Goal: Task Accomplishment & Management: Complete application form

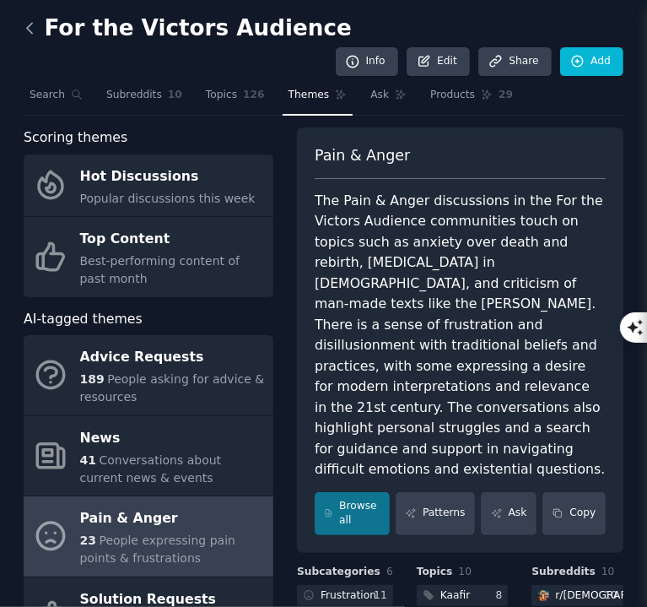
click at [26, 34] on icon at bounding box center [30, 28] width 18 height 18
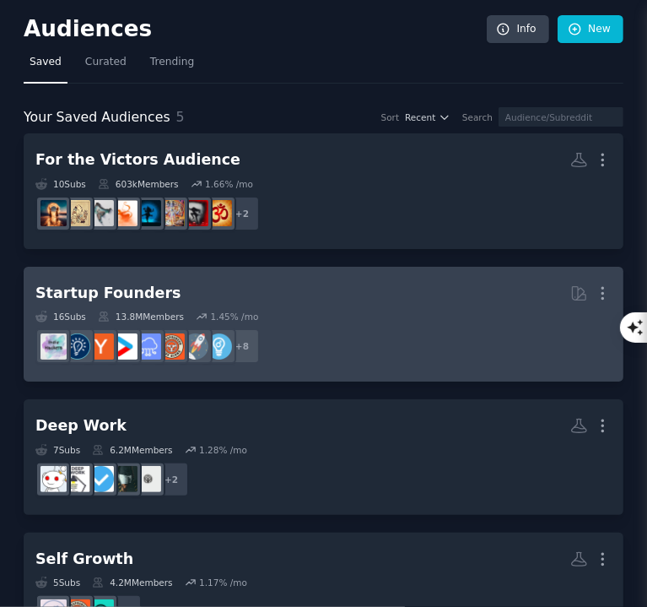
scroll to position [159, 0]
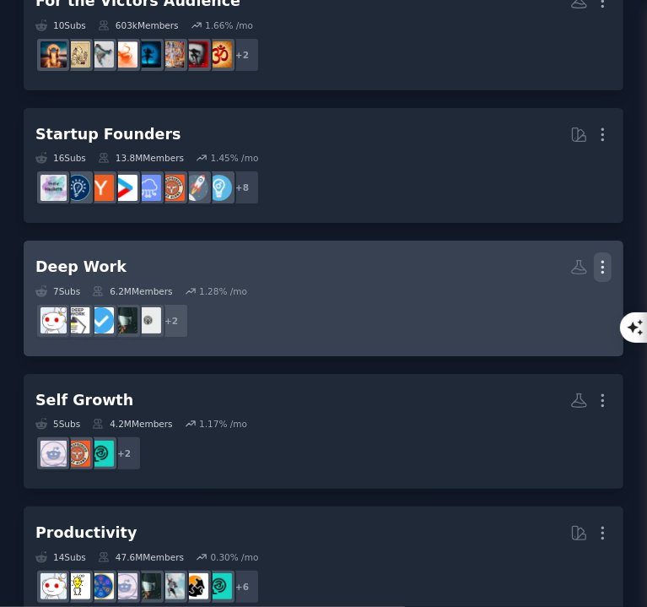
click at [602, 267] on icon "button" at bounding box center [603, 267] width 18 height 18
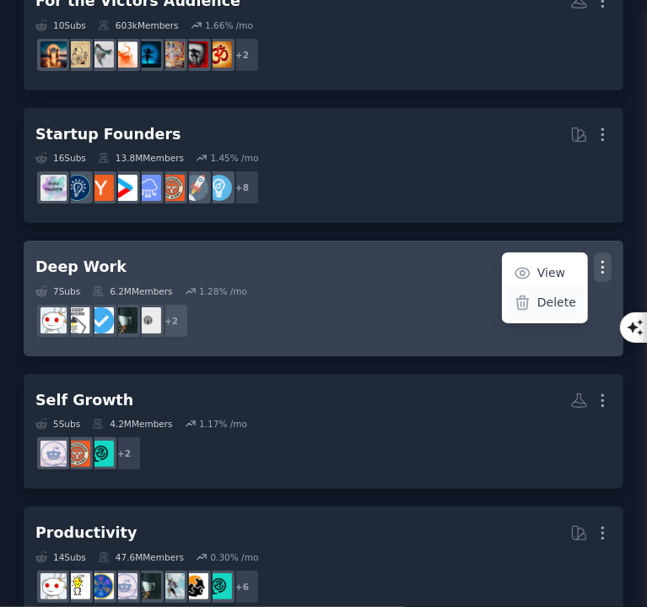
click at [565, 307] on p "Delete" at bounding box center [557, 303] width 39 height 18
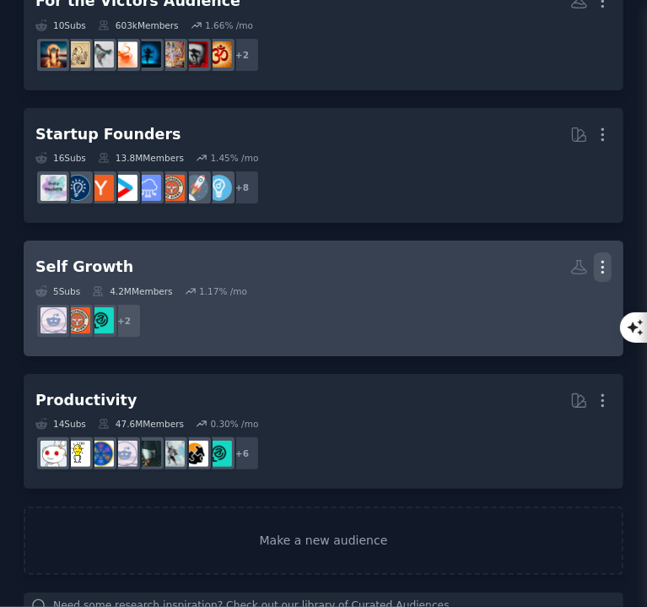
click at [601, 262] on icon "button" at bounding box center [603, 267] width 18 height 18
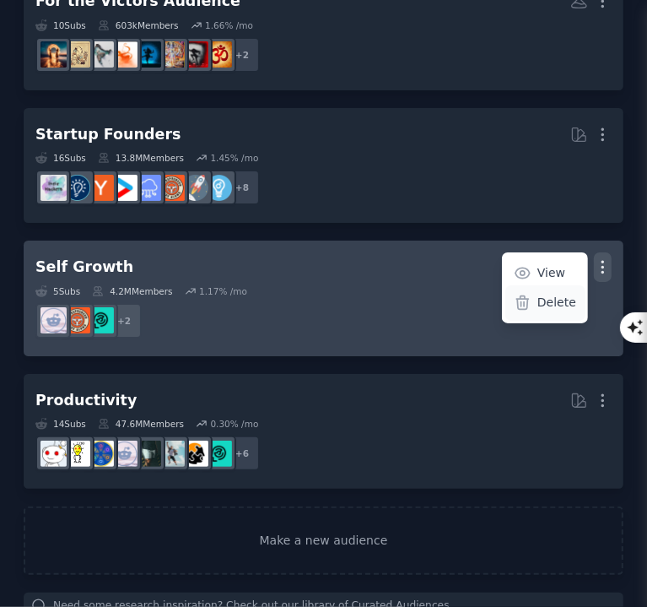
click at [554, 298] on p "Delete" at bounding box center [557, 303] width 39 height 18
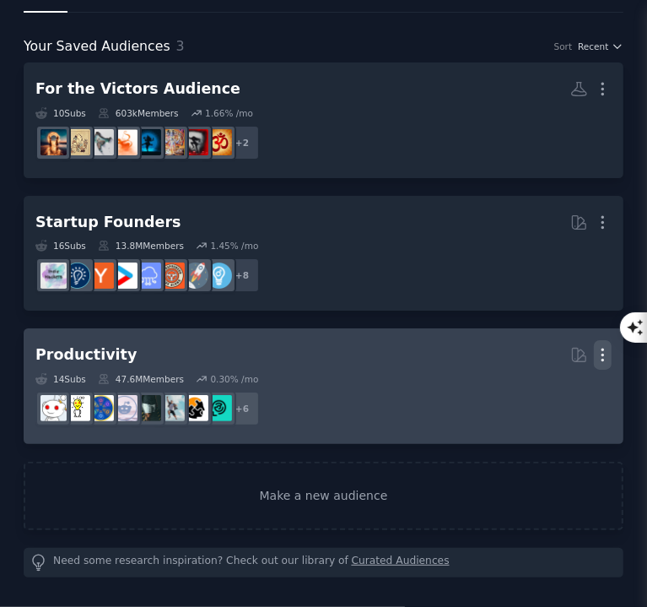
scroll to position [68, 0]
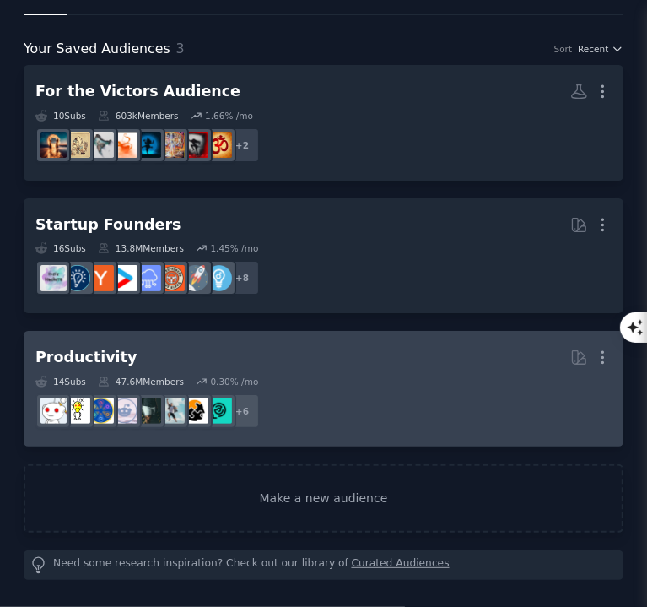
click at [610, 366] on link "Productivity More 14 Sub s 47.6M Members 0.30 % /mo + 6" at bounding box center [324, 389] width 600 height 116
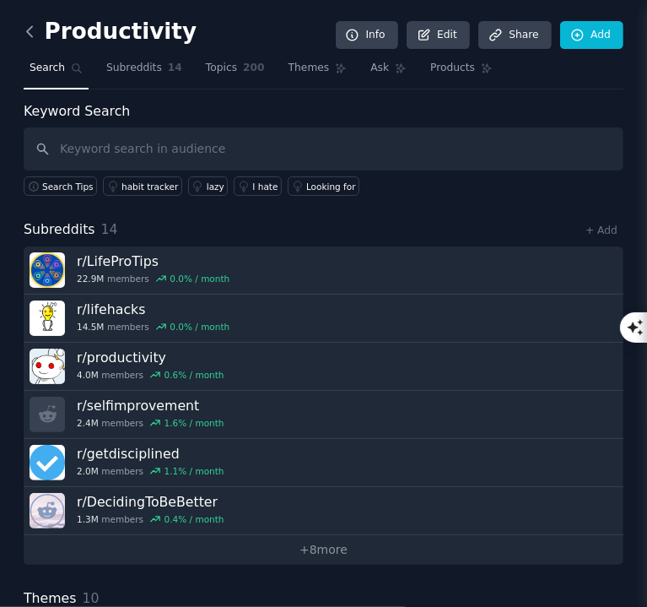
click at [29, 36] on icon at bounding box center [30, 32] width 18 height 18
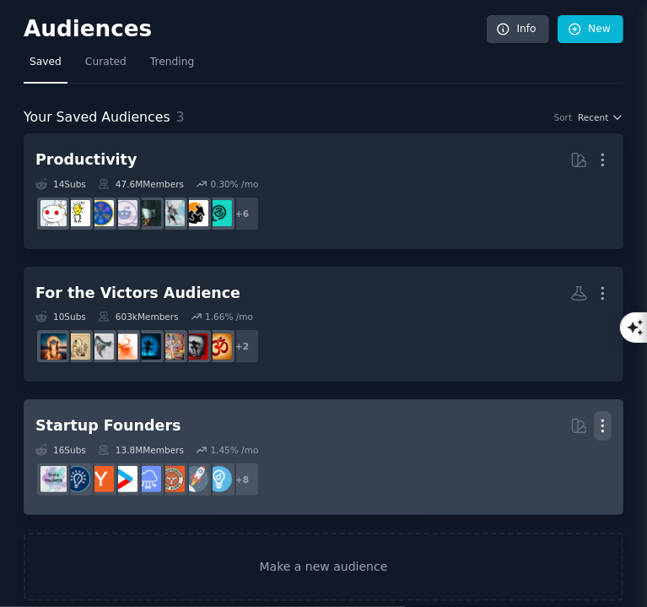
click at [603, 421] on icon "button" at bounding box center [603, 426] width 18 height 18
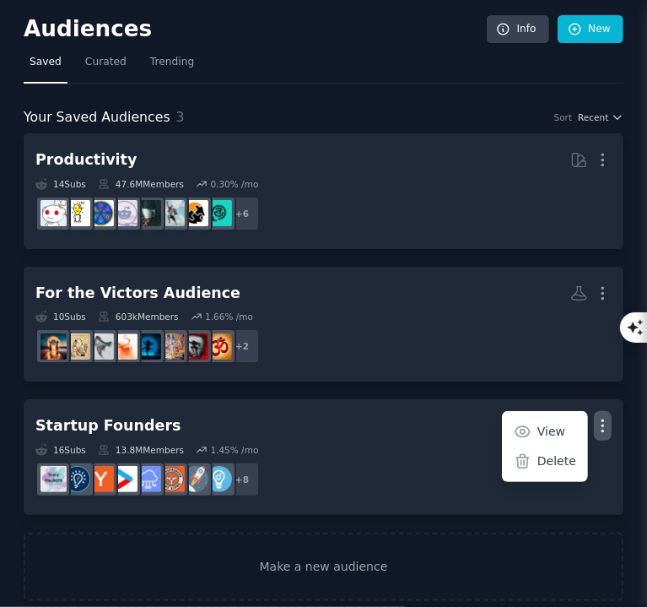
drag, startPoint x: 544, startPoint y: 457, endPoint x: 398, endPoint y: 60, distance: 422.6
click at [544, 457] on p "Delete" at bounding box center [557, 461] width 39 height 18
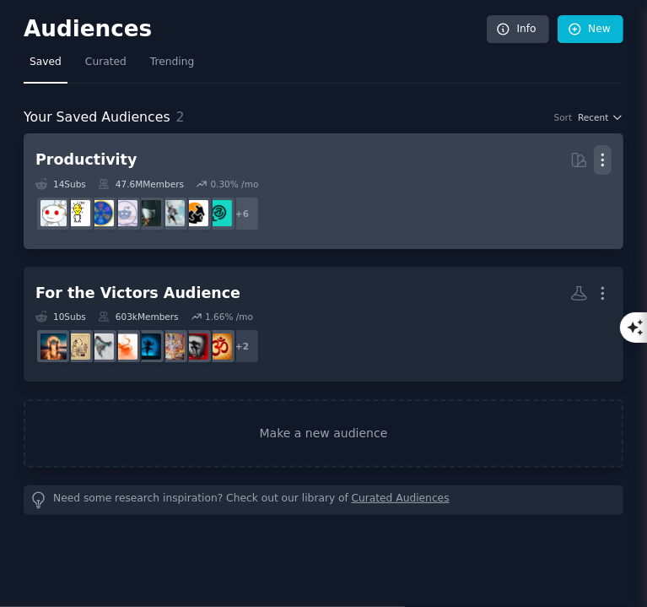
click at [602, 154] on icon "button" at bounding box center [603, 160] width 2 height 12
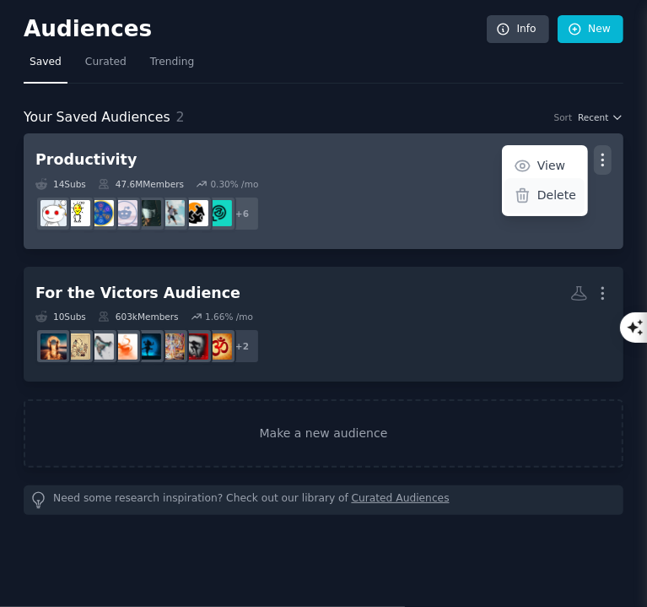
click at [547, 189] on p "Delete" at bounding box center [557, 195] width 39 height 18
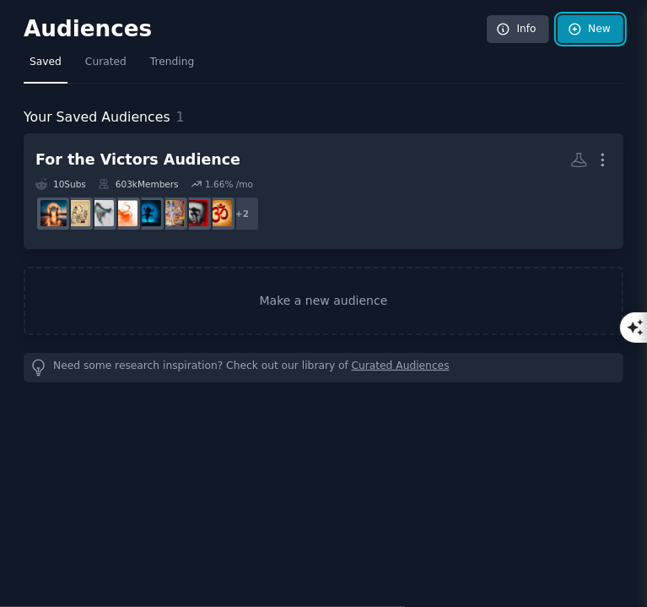
click at [597, 26] on link "New" at bounding box center [591, 29] width 66 height 29
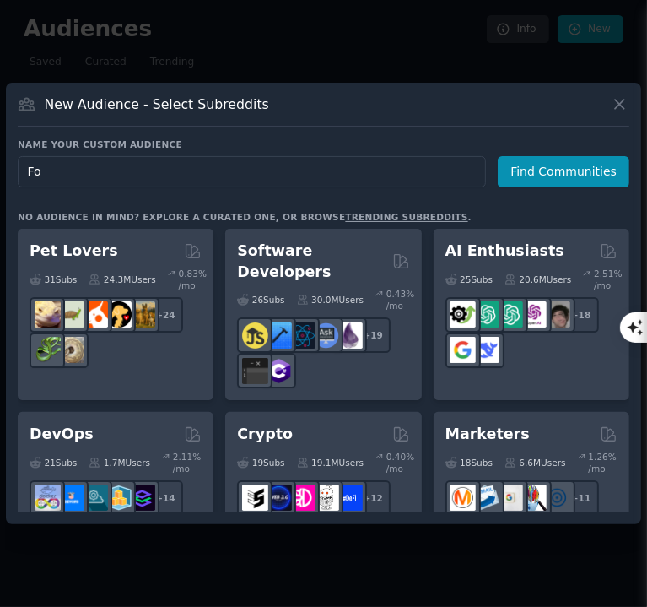
type input "F"
type input "S"
type input "Solopreneurs"
click button "Find Communities" at bounding box center [564, 171] width 132 height 31
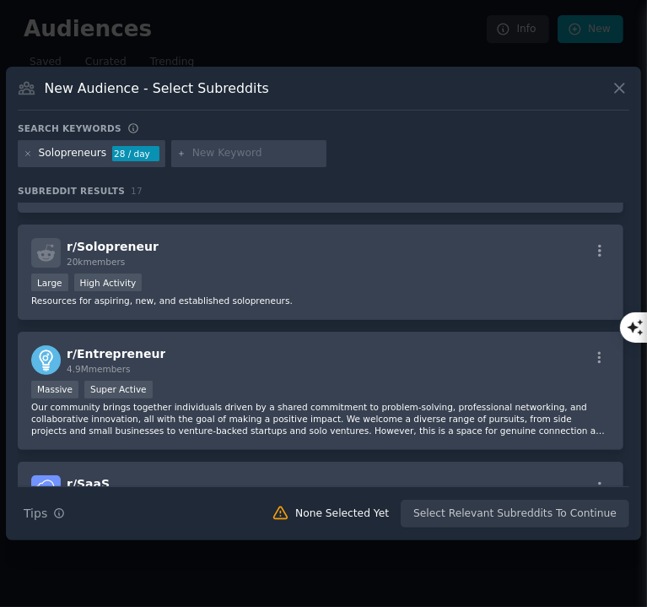
scroll to position [84, 0]
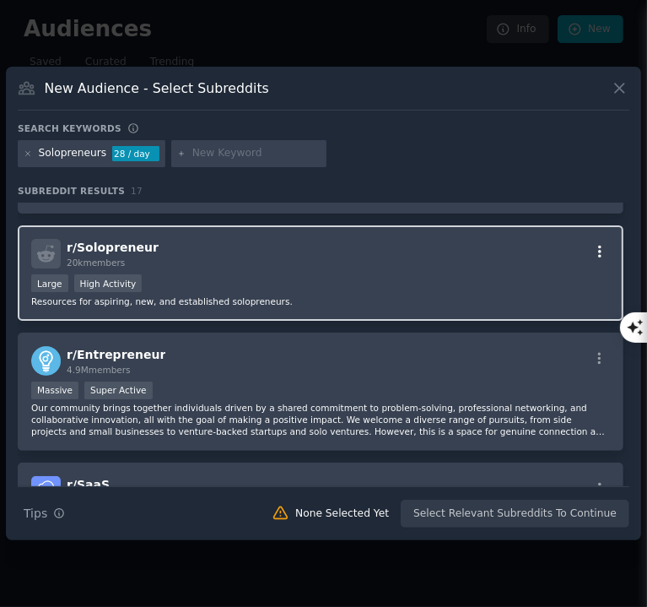
click at [592, 252] on icon "button" at bounding box center [599, 251] width 15 height 15
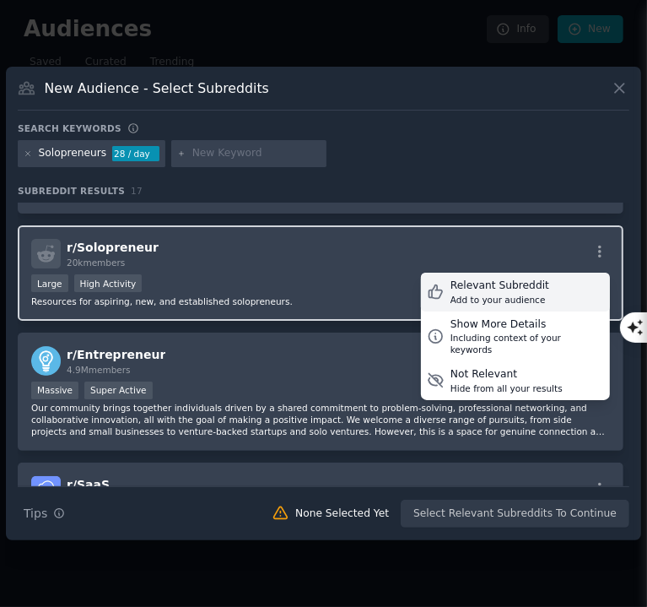
click at [530, 278] on div "Relevant Subreddit" at bounding box center [500, 285] width 99 height 15
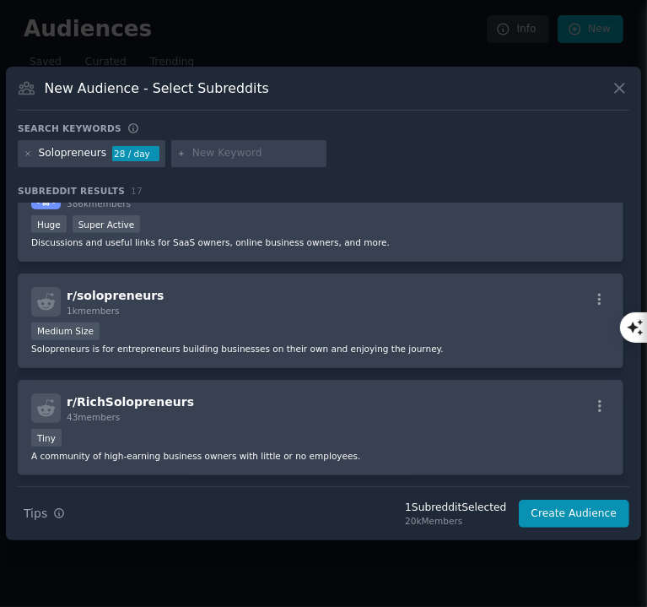
scroll to position [381, 0]
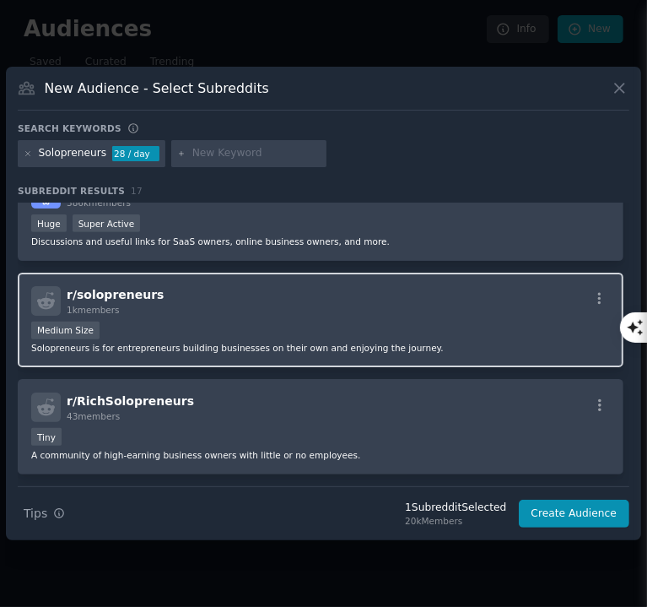
click at [448, 305] on div "r/ solopreneurs 1k members" at bounding box center [320, 301] width 579 height 30
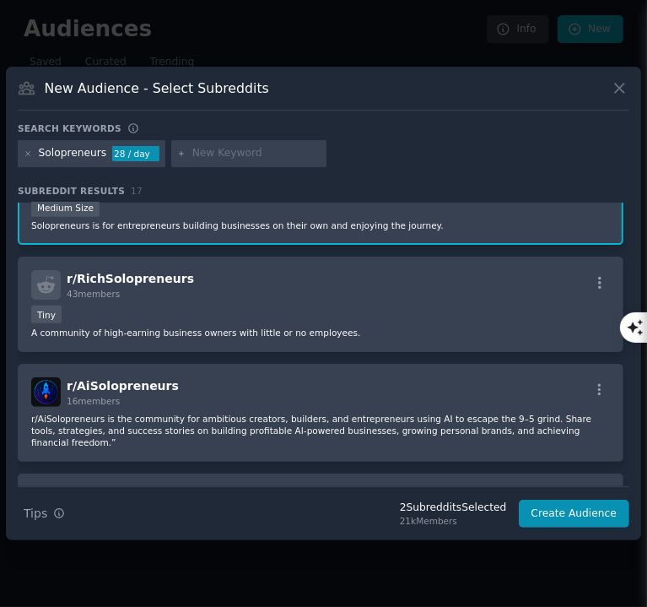
scroll to position [510, 0]
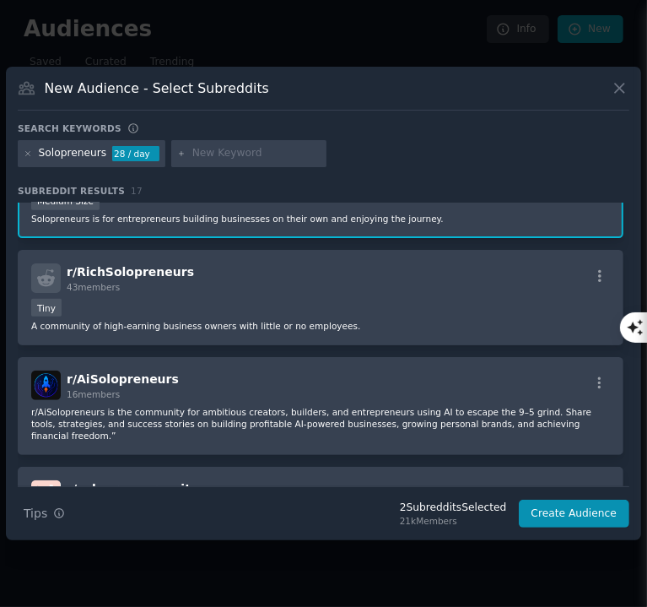
click at [448, 305] on div "Tiny" at bounding box center [320, 309] width 579 height 21
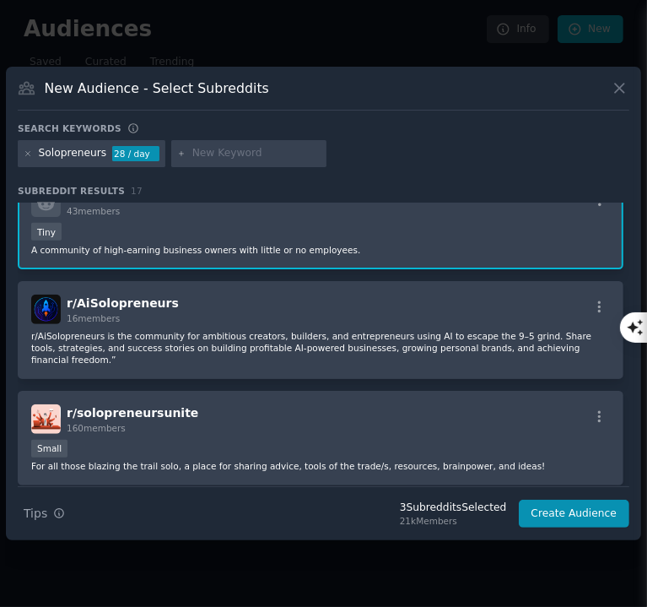
scroll to position [592, 0]
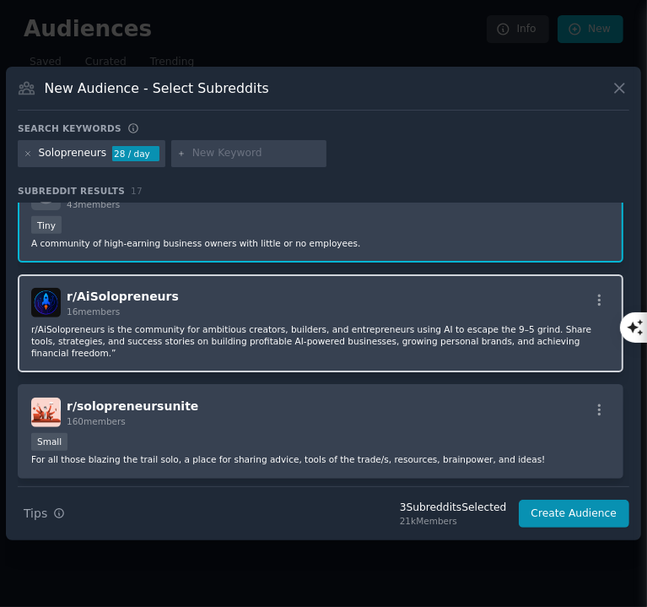
click at [438, 309] on div "r/ AiSolopreneurs 16 members" at bounding box center [320, 303] width 579 height 30
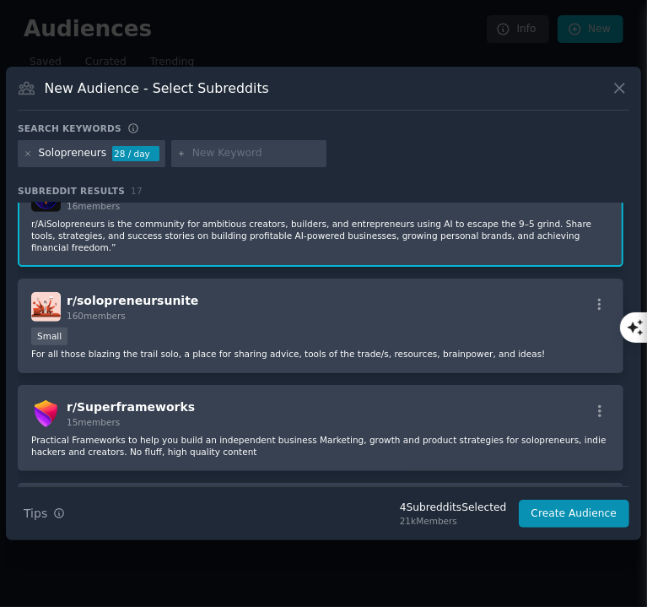
scroll to position [699, 0]
click at [438, 327] on div "Small" at bounding box center [320, 337] width 579 height 21
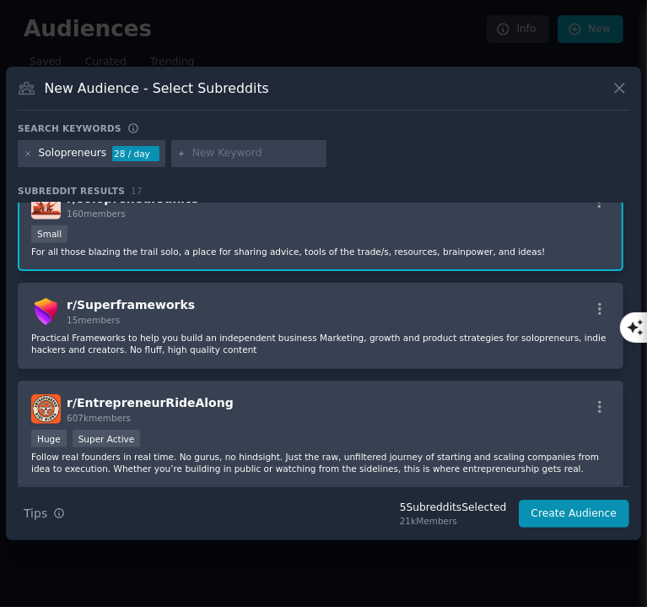
scroll to position [800, 0]
click at [438, 309] on div "r/ Superframeworks 15 members Practical Frameworks to help you build an indepen…" at bounding box center [321, 326] width 606 height 86
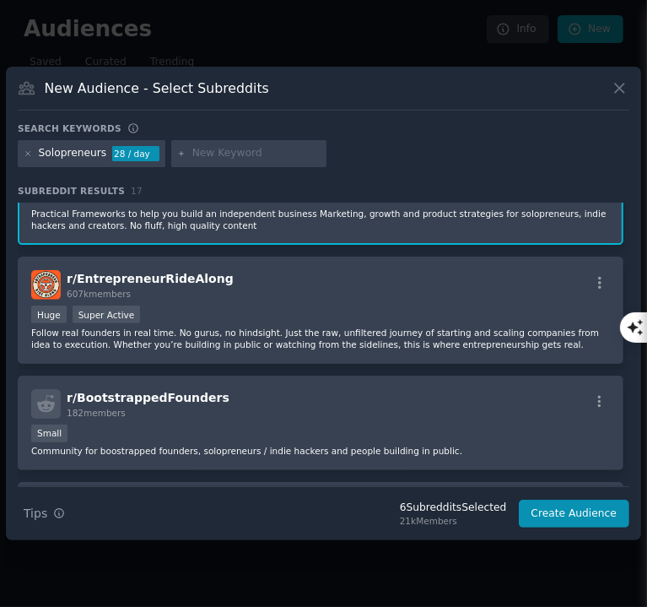
scroll to position [932, 0]
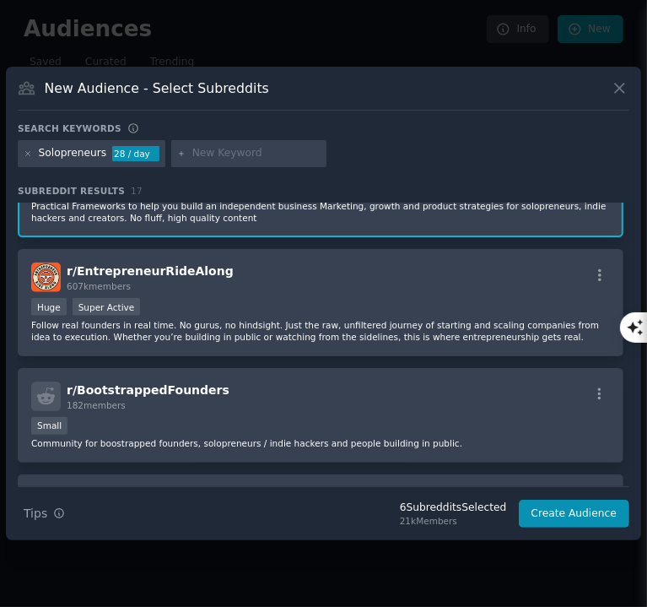
click at [438, 319] on p "Follow real founders in real time. No gurus, no hindsight. Just the raw, unfilt…" at bounding box center [320, 331] width 579 height 24
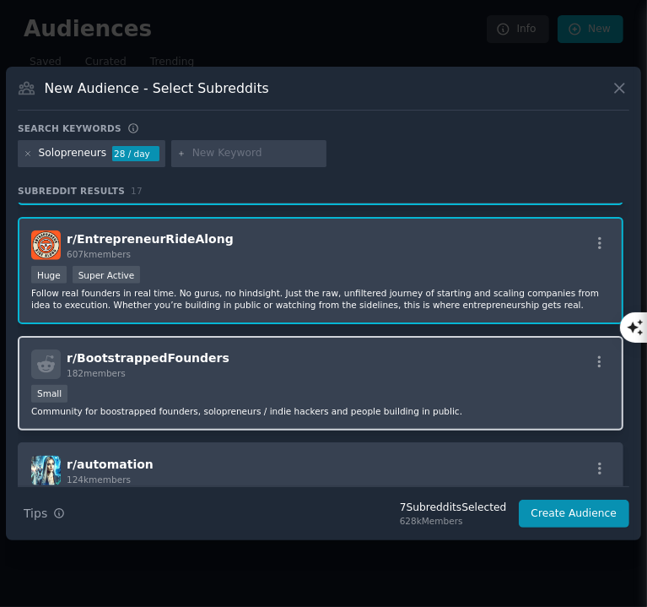
scroll to position [964, 0]
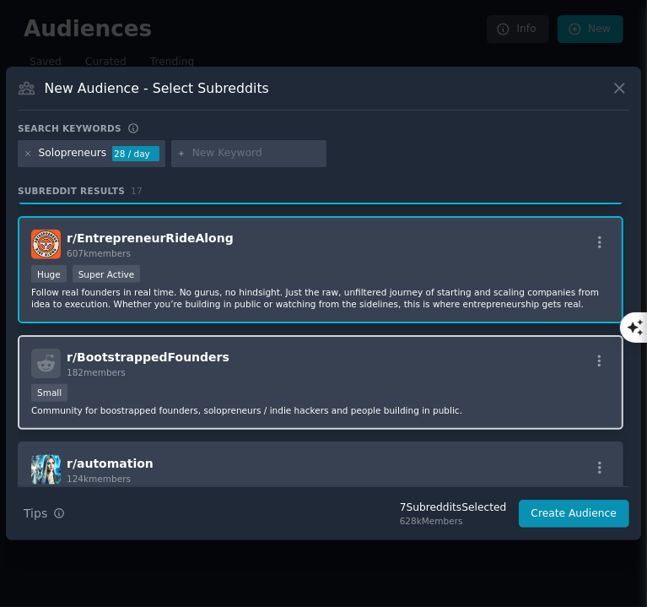
click at [425, 384] on div "Small" at bounding box center [320, 394] width 579 height 21
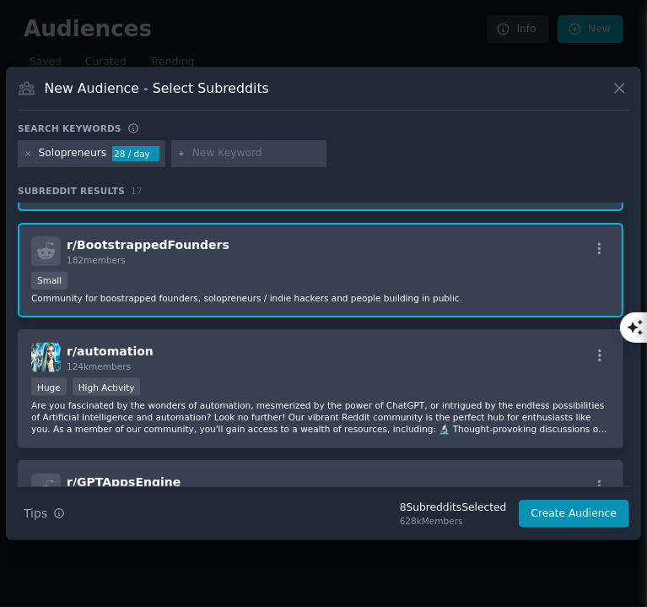
click at [425, 378] on div "Huge High Activity" at bounding box center [320, 388] width 579 height 21
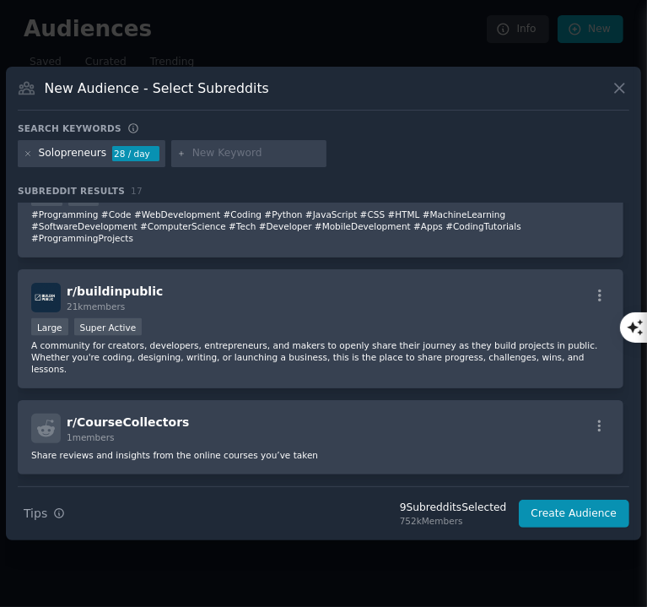
scroll to position [1399, 0]
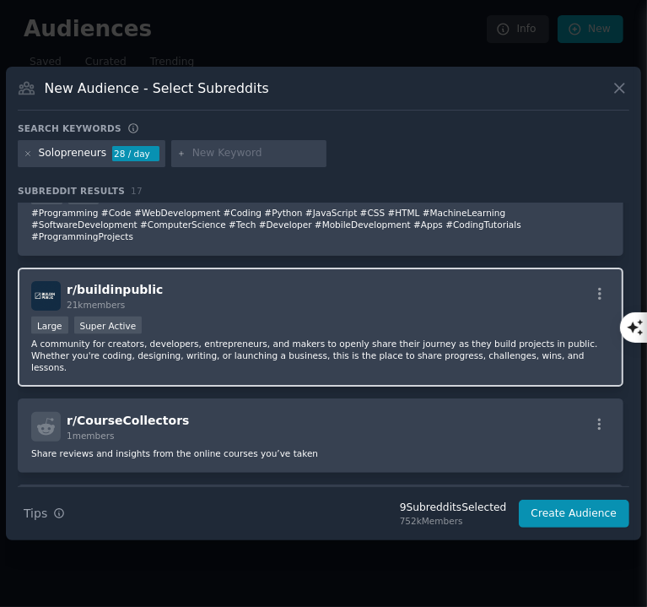
click at [397, 316] on div "Large Super Active" at bounding box center [320, 326] width 579 height 21
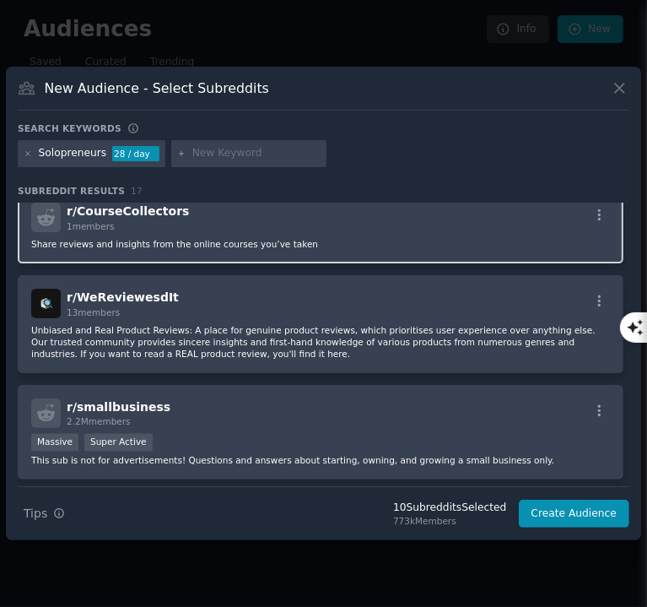
scroll to position [1613, 0]
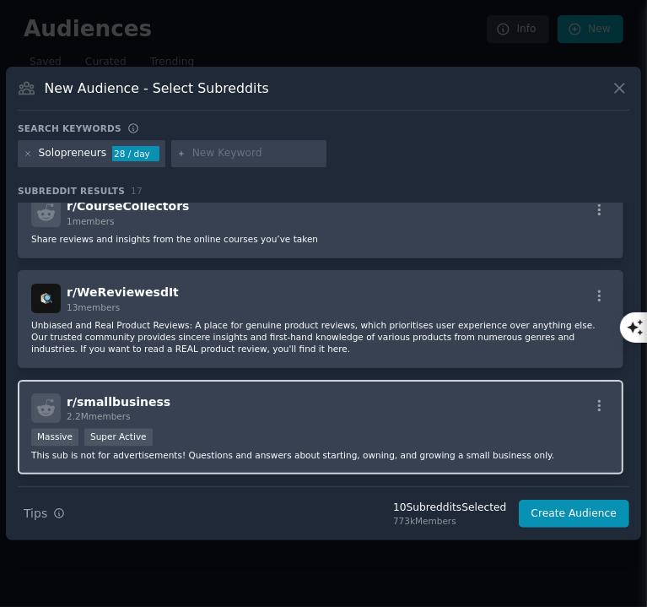
click at [366, 429] on div "Massive Super Active" at bounding box center [320, 439] width 579 height 21
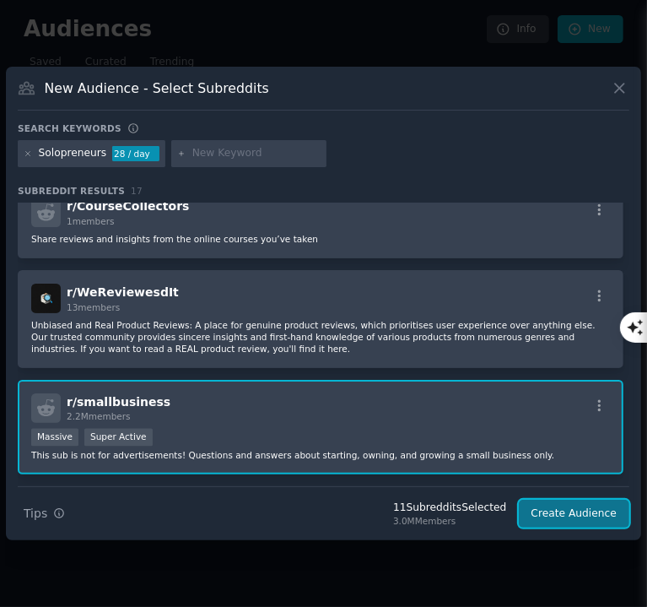
click at [551, 513] on button "Create Audience" at bounding box center [574, 514] width 111 height 29
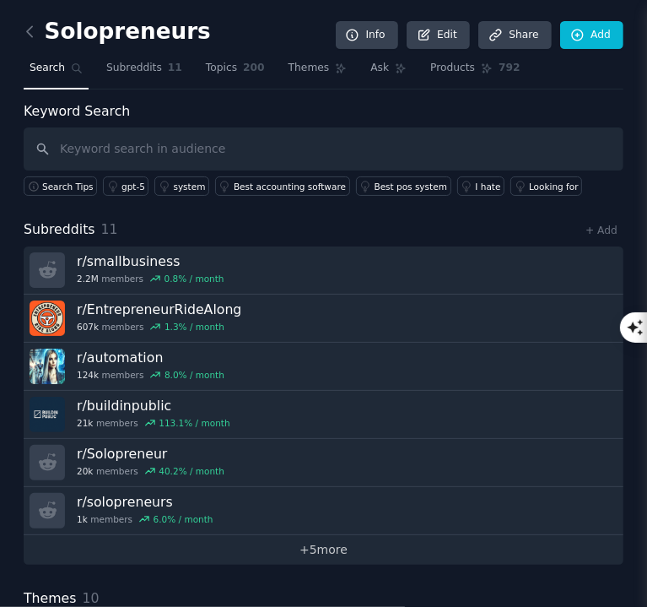
click at [527, 536] on link "+ 5 more" at bounding box center [324, 550] width 600 height 30
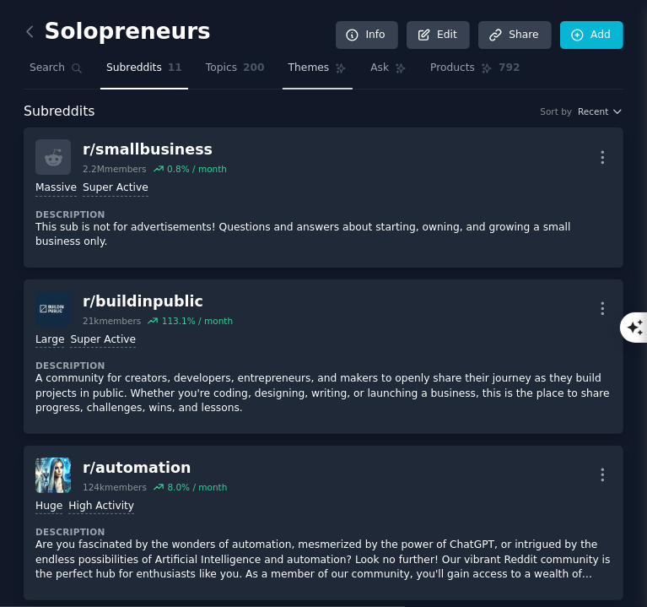
click at [294, 71] on span "Themes" at bounding box center [309, 68] width 41 height 15
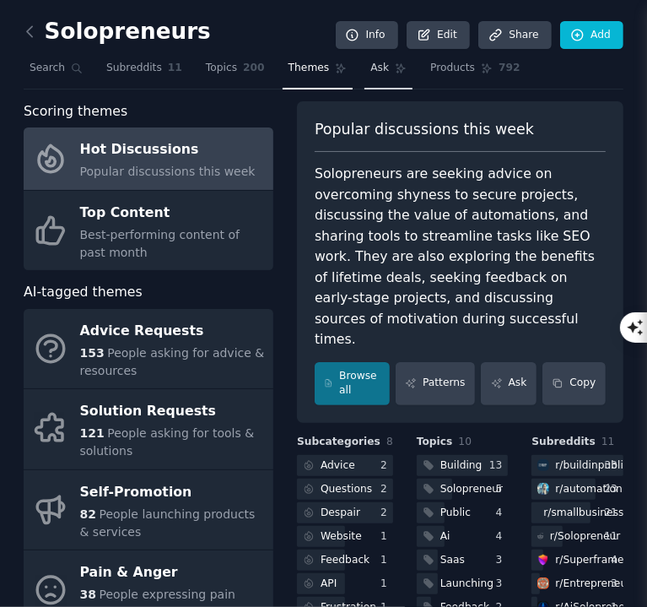
click at [370, 73] on span "Ask" at bounding box center [379, 68] width 19 height 15
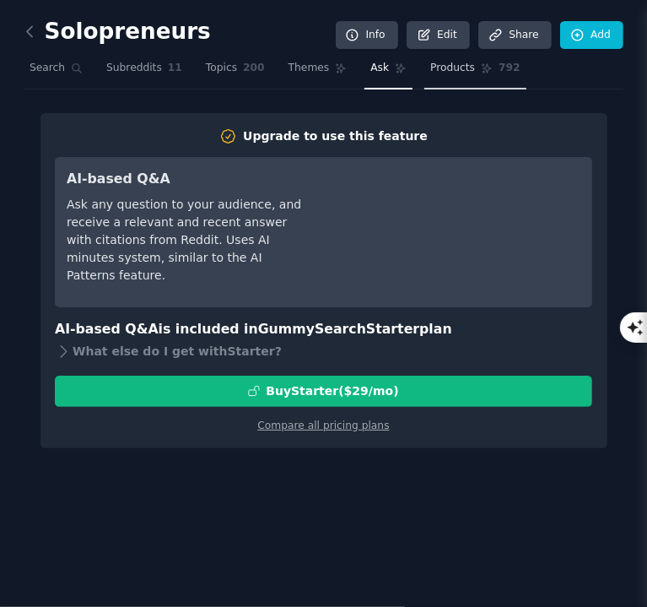
click at [438, 77] on link "Products 792" at bounding box center [474, 72] width 101 height 35
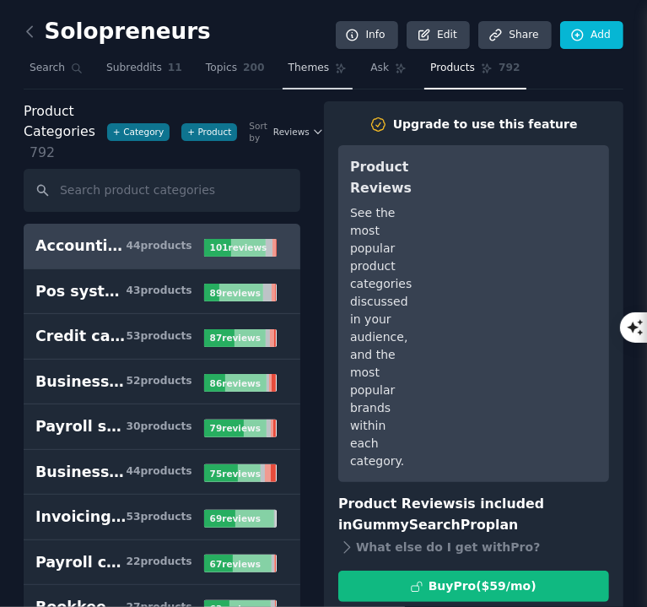
click at [289, 72] on span "Themes" at bounding box center [309, 68] width 41 height 15
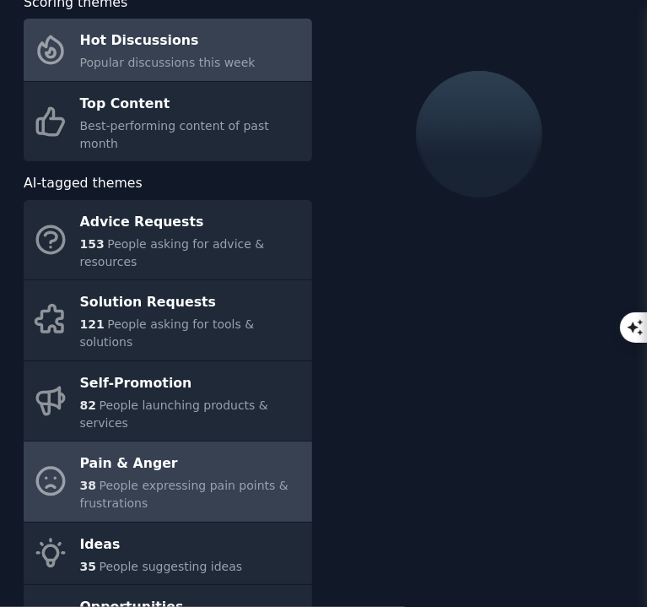
scroll to position [108, 0]
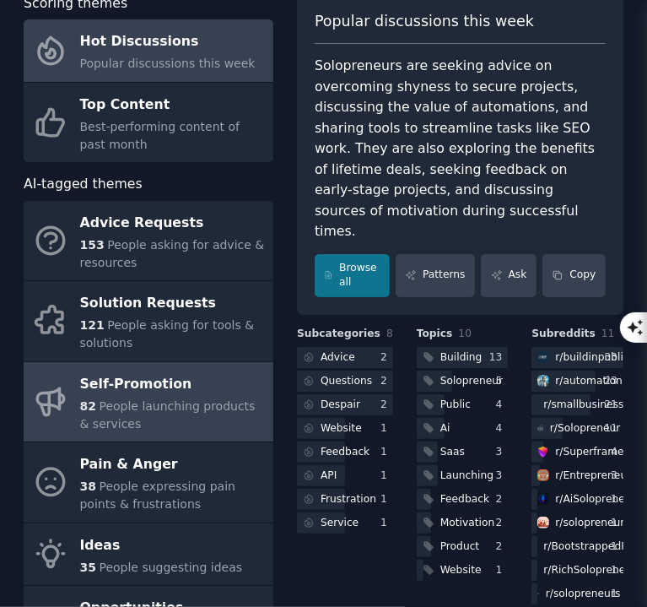
click at [78, 387] on link "Self-Promotion 82 People launching products & services" at bounding box center [149, 402] width 250 height 80
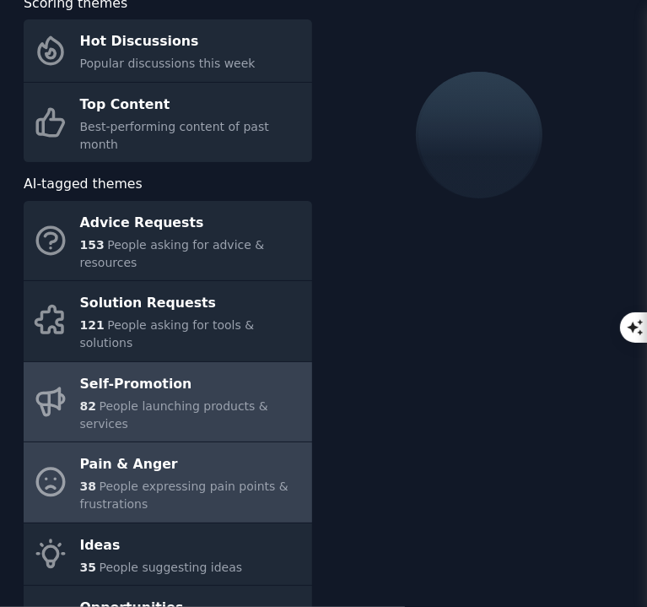
click at [75, 442] on link "Pain & Anger 38 People expressing pain points & frustrations" at bounding box center [168, 482] width 289 height 80
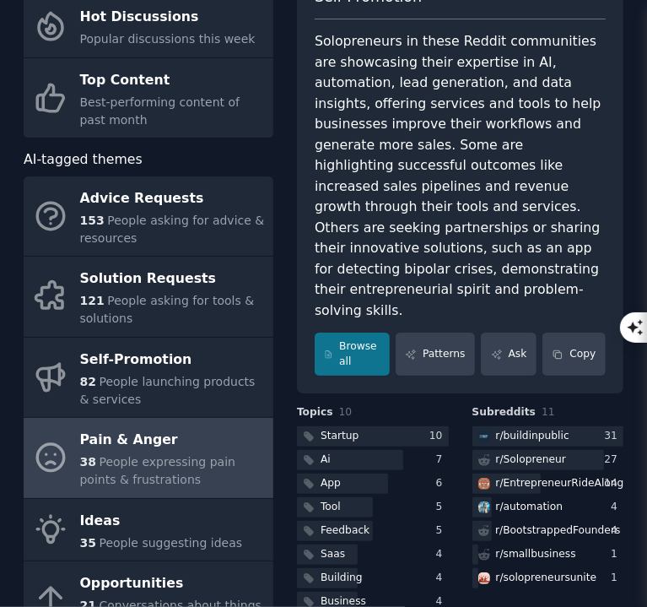
scroll to position [134, 0]
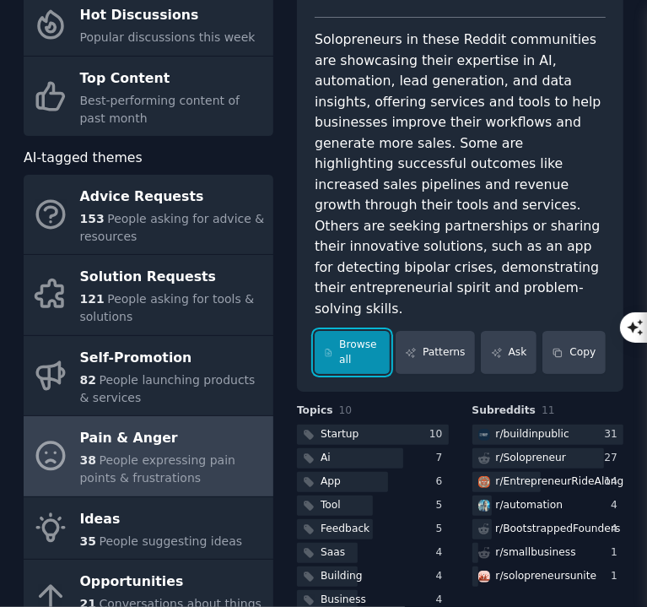
click at [361, 331] on link "Browse all" at bounding box center [352, 352] width 75 height 43
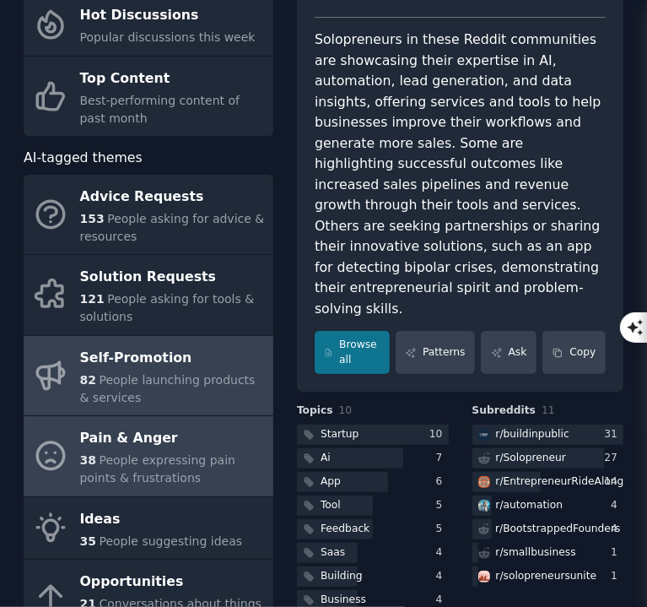
click at [192, 408] on link "Self-Promotion 82 People launching products & services" at bounding box center [149, 376] width 250 height 80
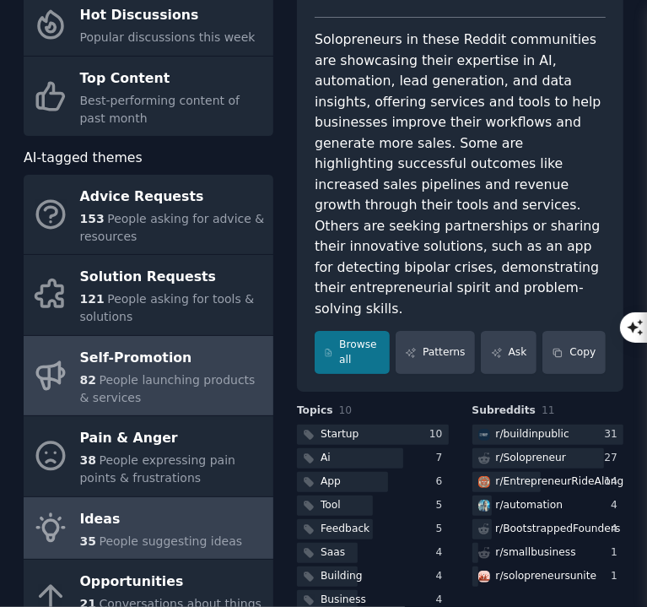
click at [169, 545] on span "People suggesting ideas" at bounding box center [170, 541] width 143 height 14
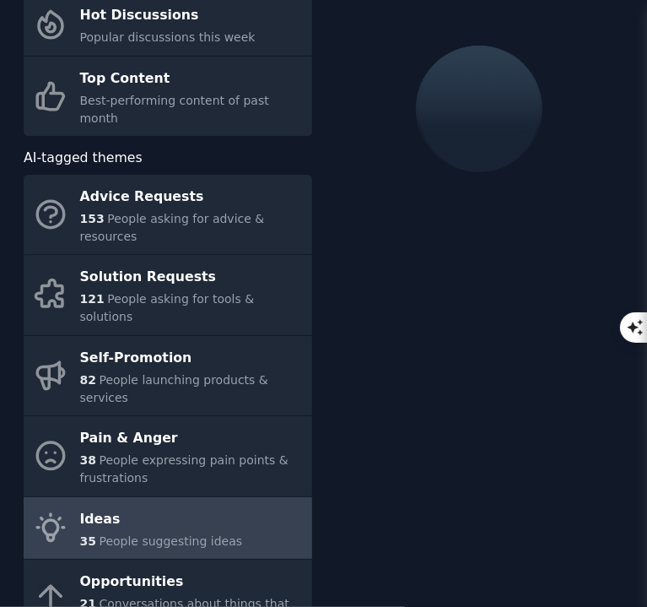
scroll to position [209, 0]
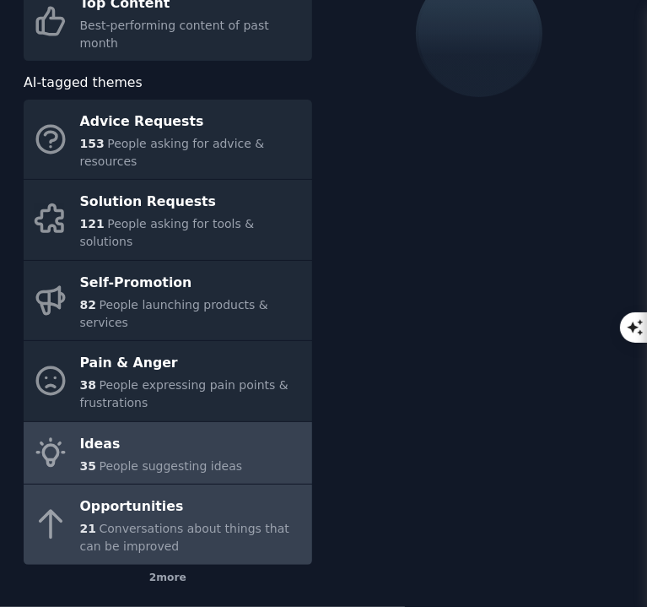
click at [149, 521] on span "Conversations about things that can be improved" at bounding box center [184, 536] width 209 height 31
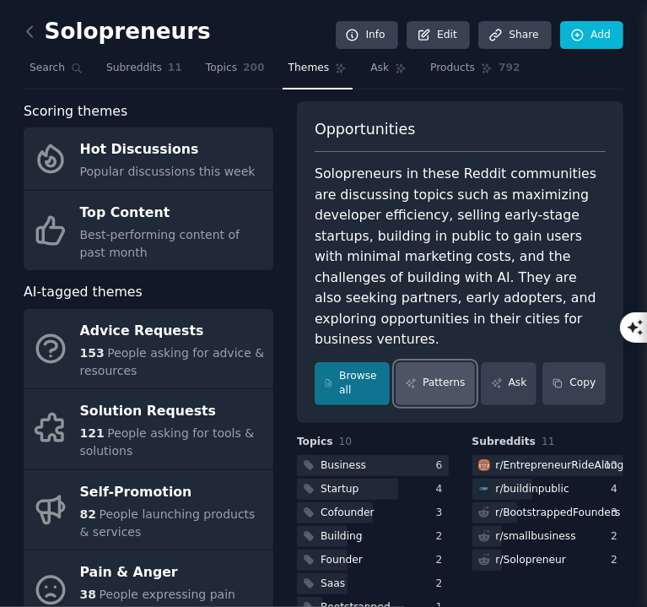
click at [452, 362] on link "Patterns" at bounding box center [435, 383] width 79 height 43
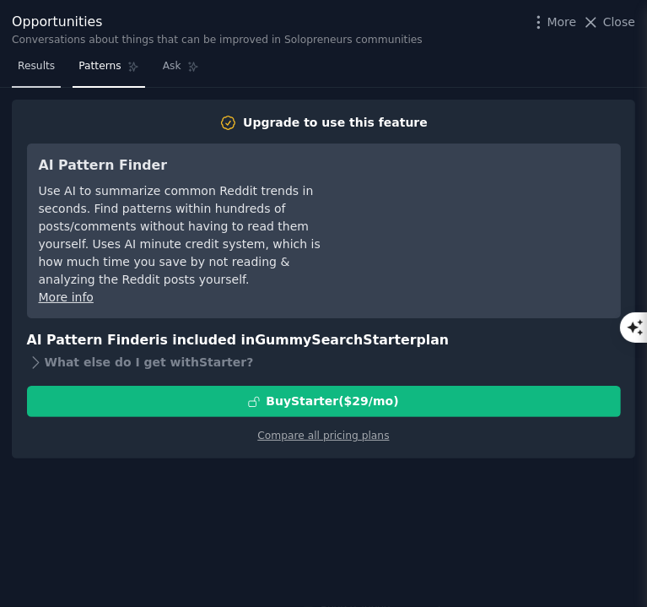
click at [41, 71] on span "Results" at bounding box center [36, 66] width 37 height 15
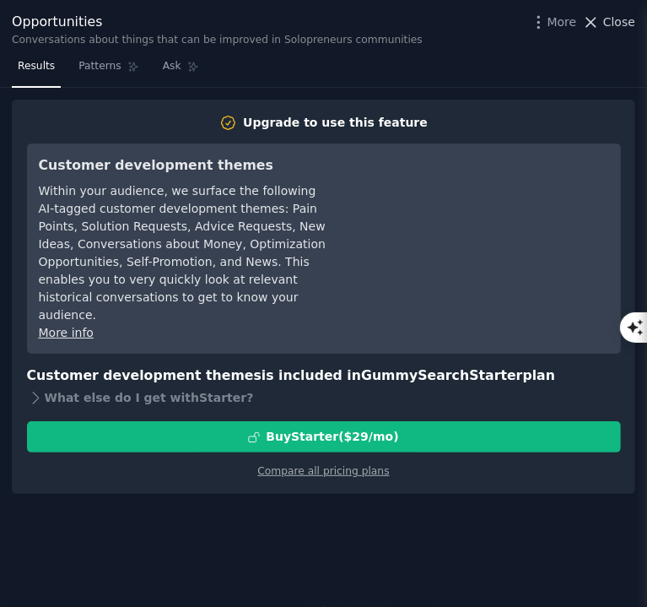
click at [600, 24] on icon at bounding box center [591, 23] width 18 height 18
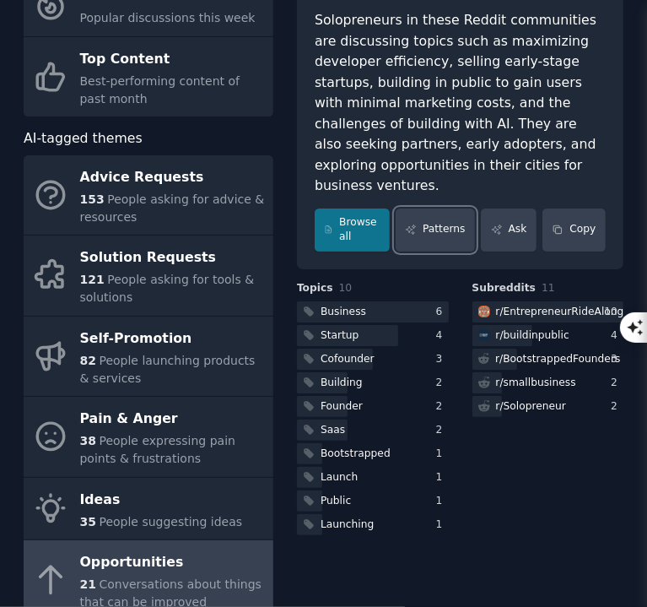
scroll to position [154, 0]
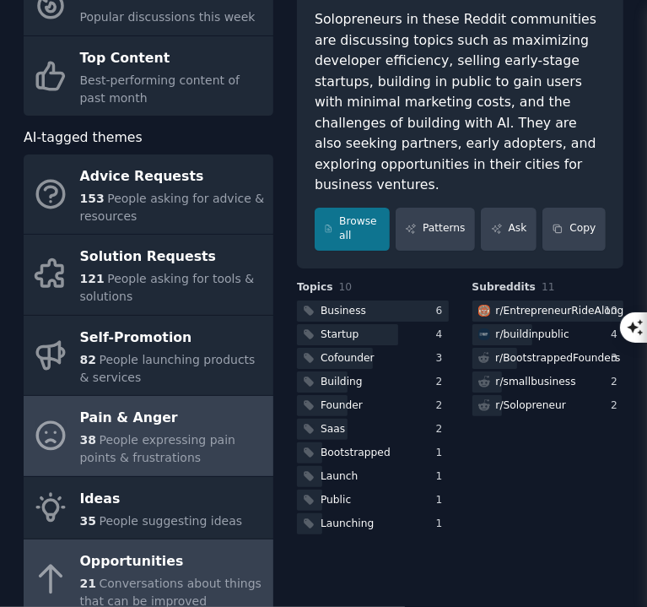
click at [179, 412] on div "Pain & Anger" at bounding box center [172, 418] width 185 height 27
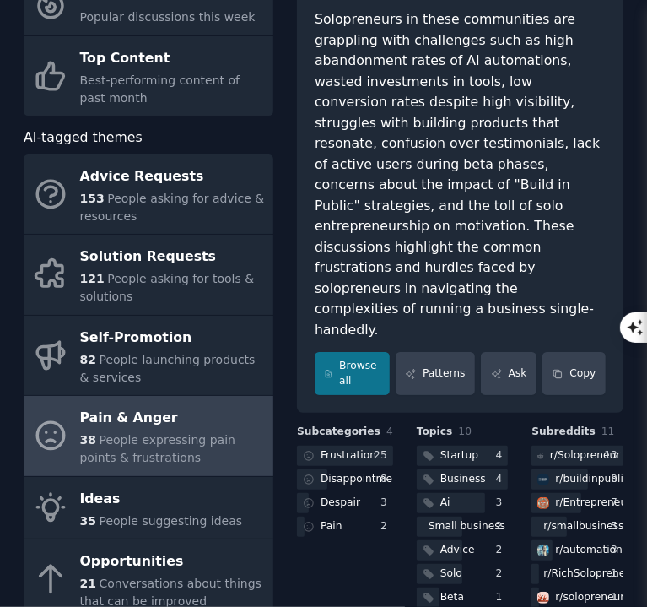
click at [195, 368] on div "82 People launching products & services" at bounding box center [172, 368] width 185 height 35
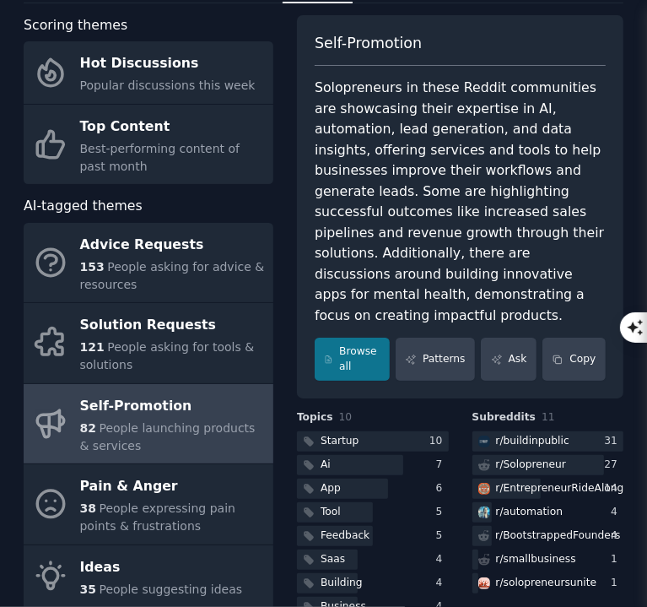
scroll to position [77, 0]
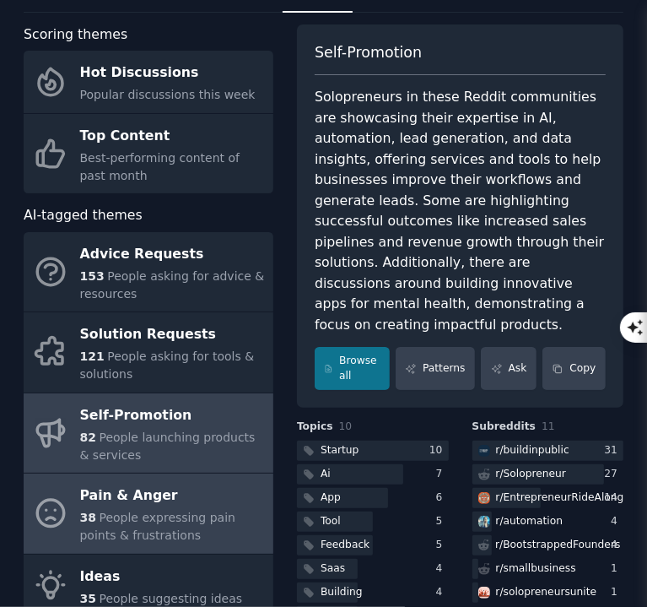
click at [163, 516] on span "People expressing pain points & frustrations" at bounding box center [157, 526] width 155 height 31
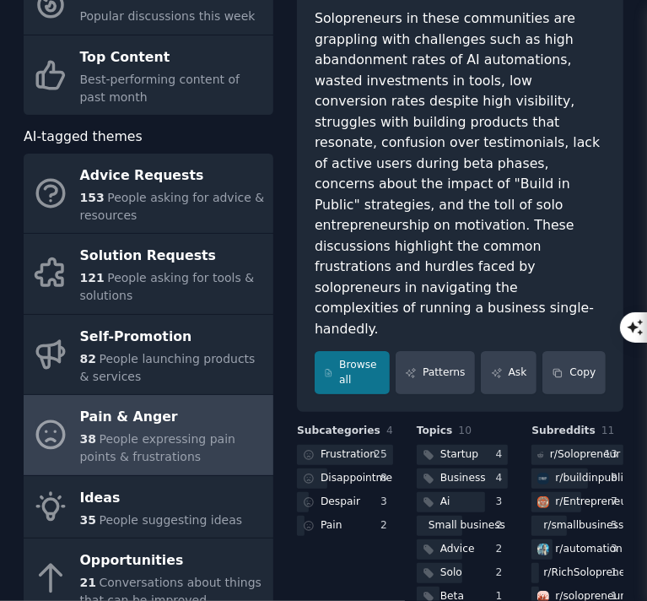
scroll to position [154, 0]
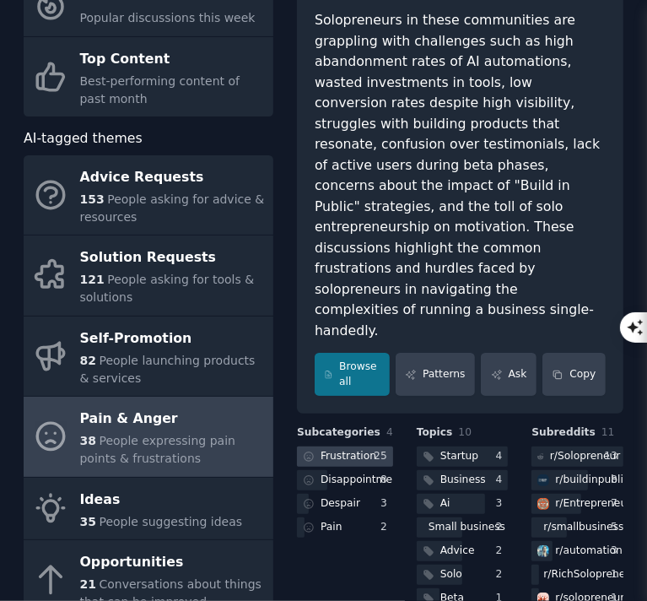
click at [351, 449] on div "Frustration" at bounding box center [349, 456] width 56 height 15
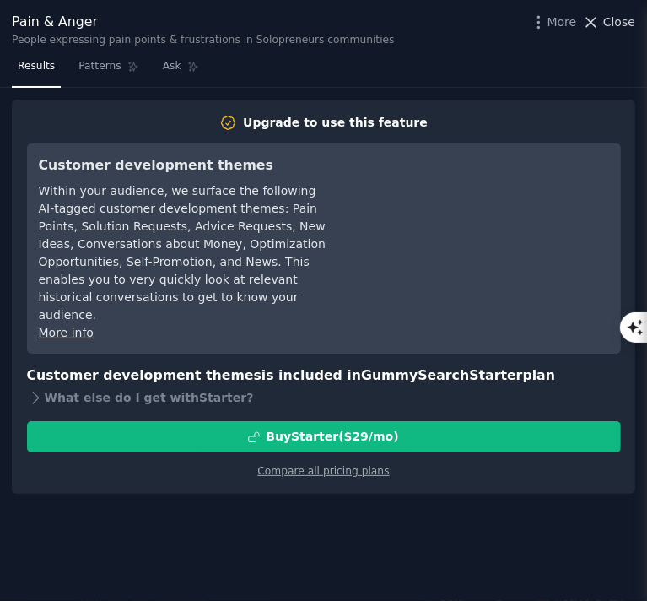
click at [608, 19] on span "Close" at bounding box center [619, 23] width 32 height 18
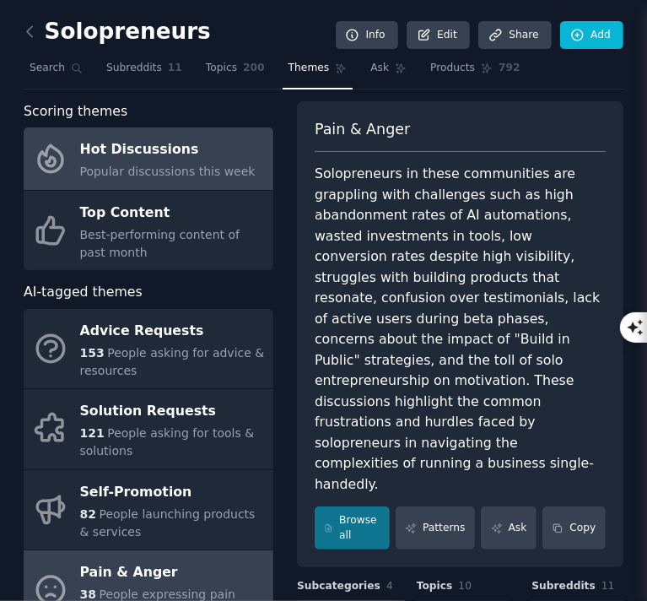
click at [125, 144] on div "Hot Discussions" at bounding box center [168, 150] width 176 height 27
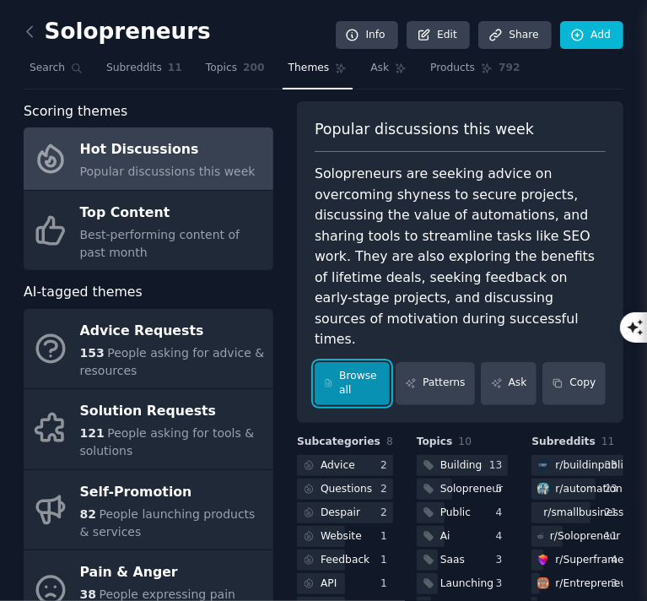
click at [343, 374] on link "Browse all" at bounding box center [352, 383] width 75 height 43
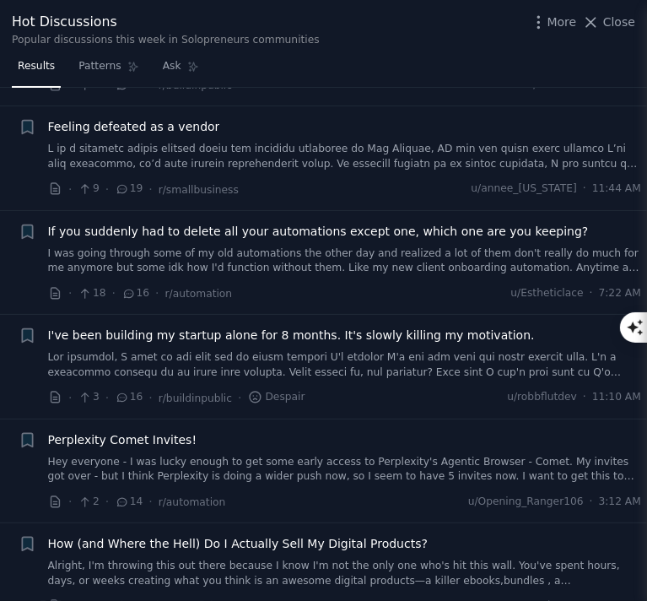
scroll to position [1485, 0]
